Goal: Task Accomplishment & Management: Manage account settings

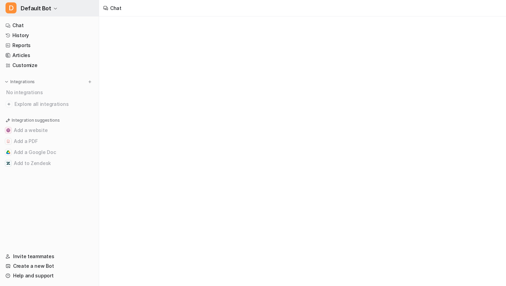
click at [44, 7] on span "Default Bot" at bounding box center [36, 8] width 31 height 10
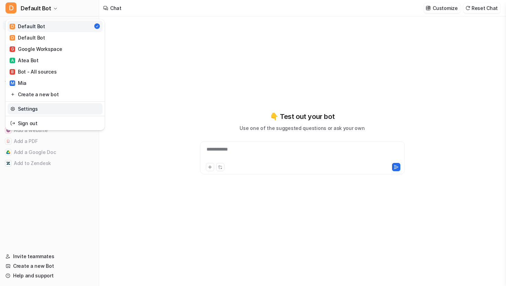
click at [60, 106] on link "Settings" at bounding box center [55, 108] width 95 height 11
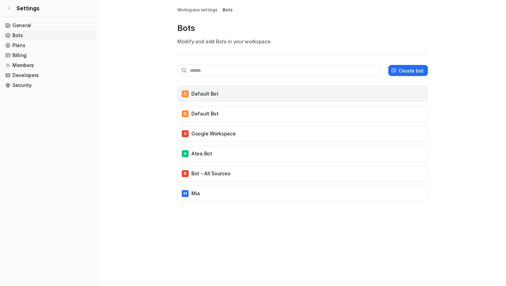
click at [238, 91] on div "D Default Bot" at bounding box center [302, 94] width 244 height 10
